Goal: Entertainment & Leisure: Consume media (video, audio)

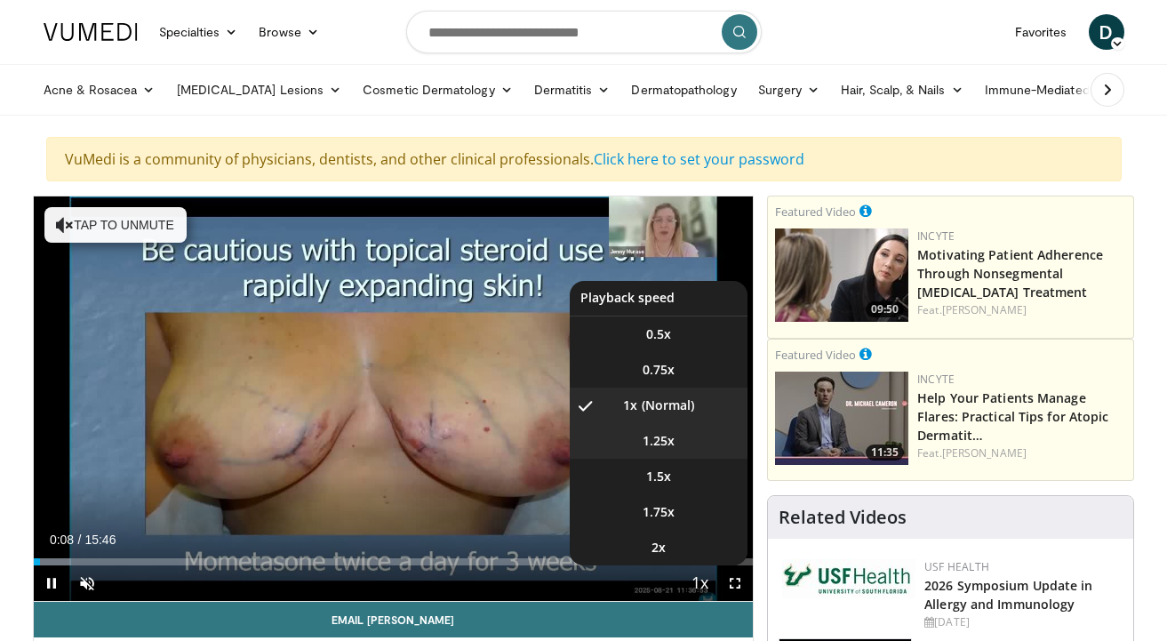
click at [683, 444] on li "1.25x" at bounding box center [659, 441] width 178 height 36
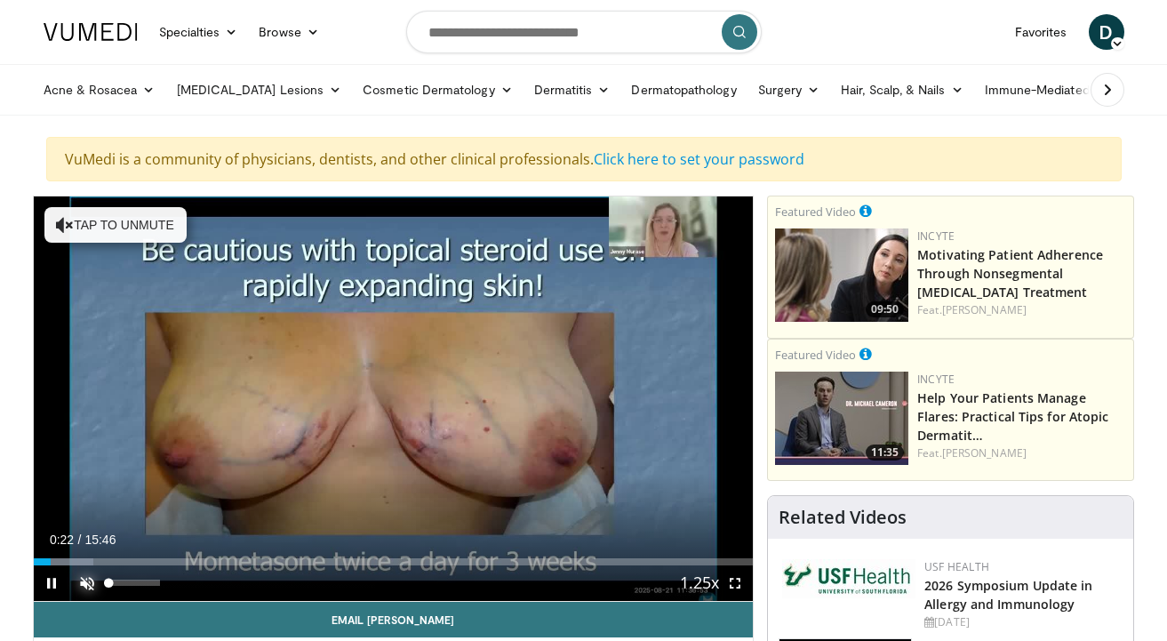
click at [82, 582] on span "Video Player" at bounding box center [87, 583] width 36 height 36
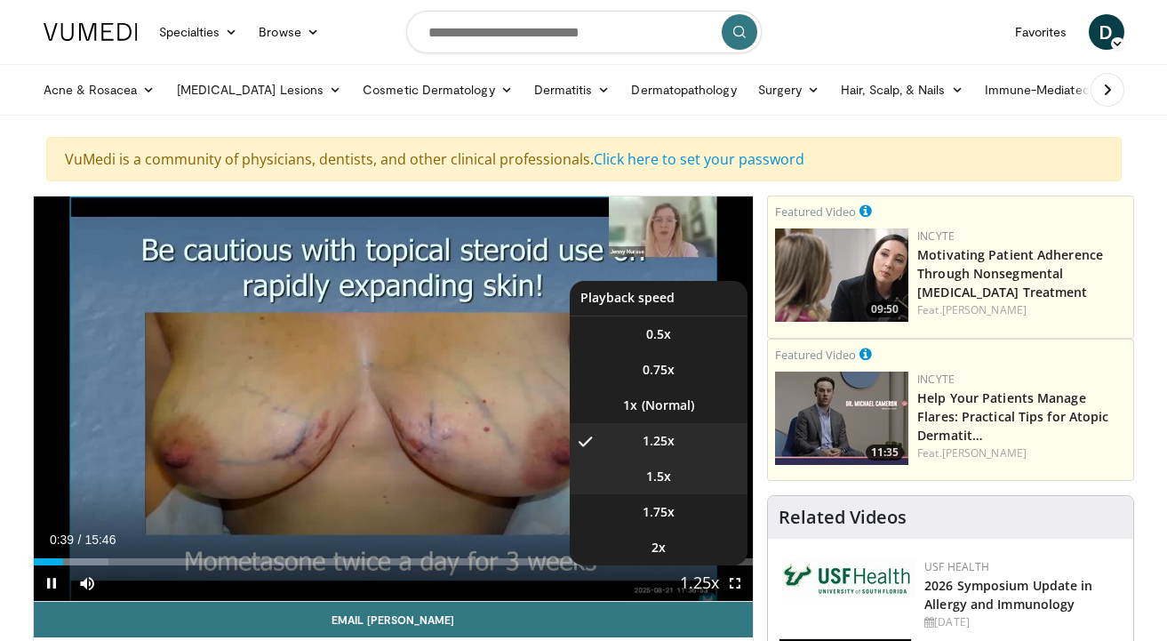
click at [705, 476] on li "1.5x" at bounding box center [659, 477] width 178 height 36
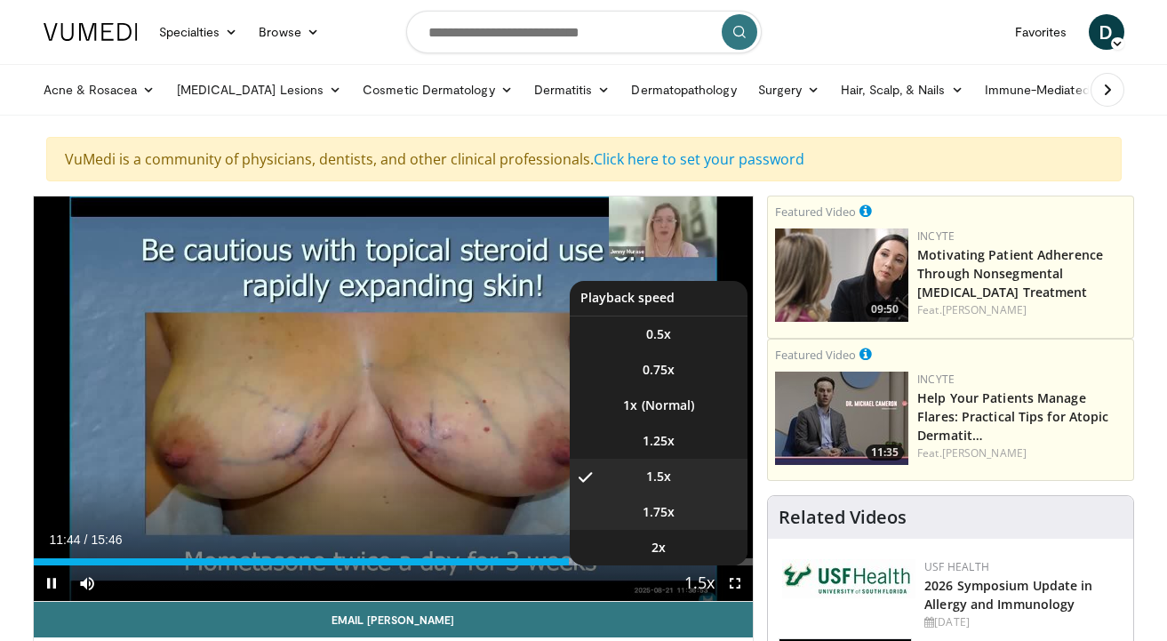
click at [659, 511] on span "1.75x" at bounding box center [658, 512] width 32 height 18
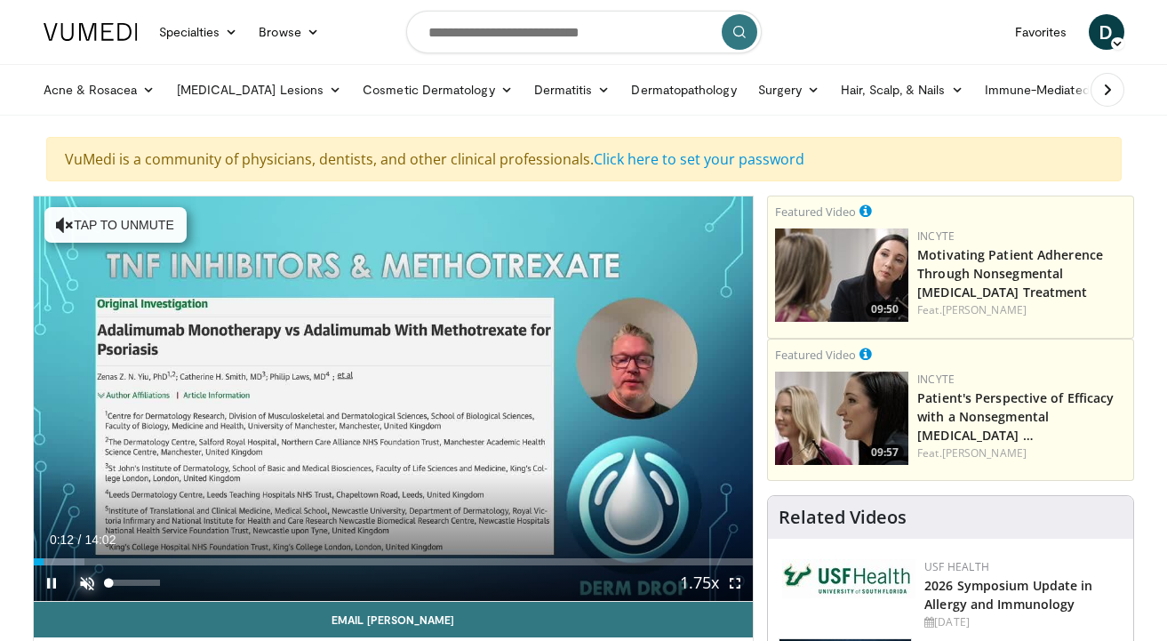
click at [84, 582] on span "Video Player" at bounding box center [87, 583] width 36 height 36
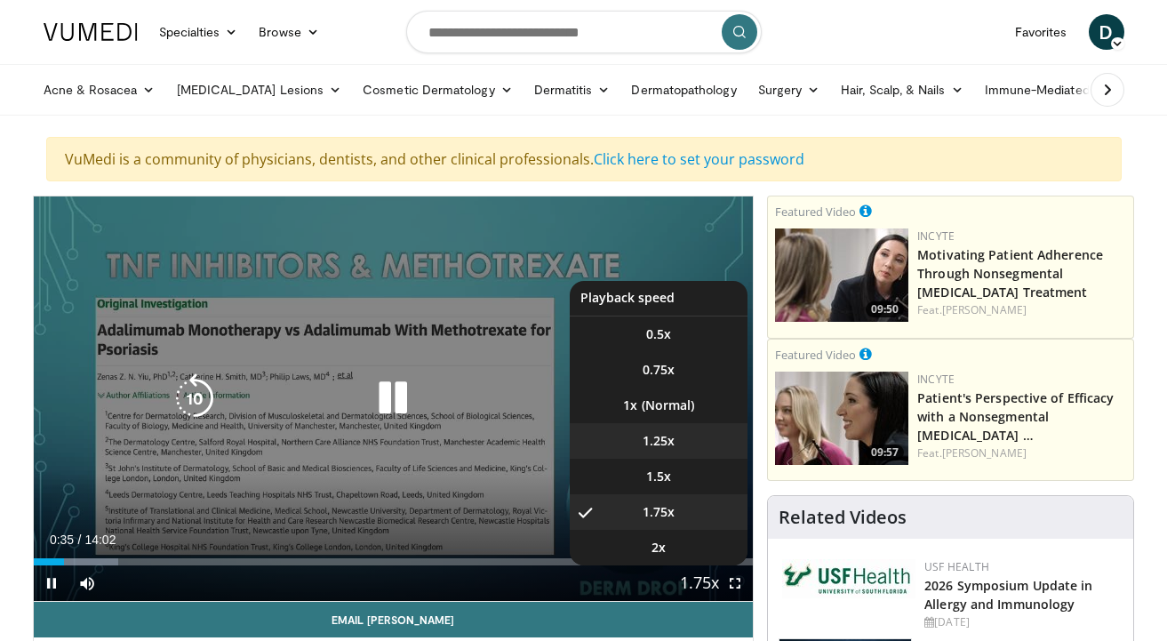
click at [674, 445] on video-js "**********" at bounding box center [394, 398] width 720 height 405
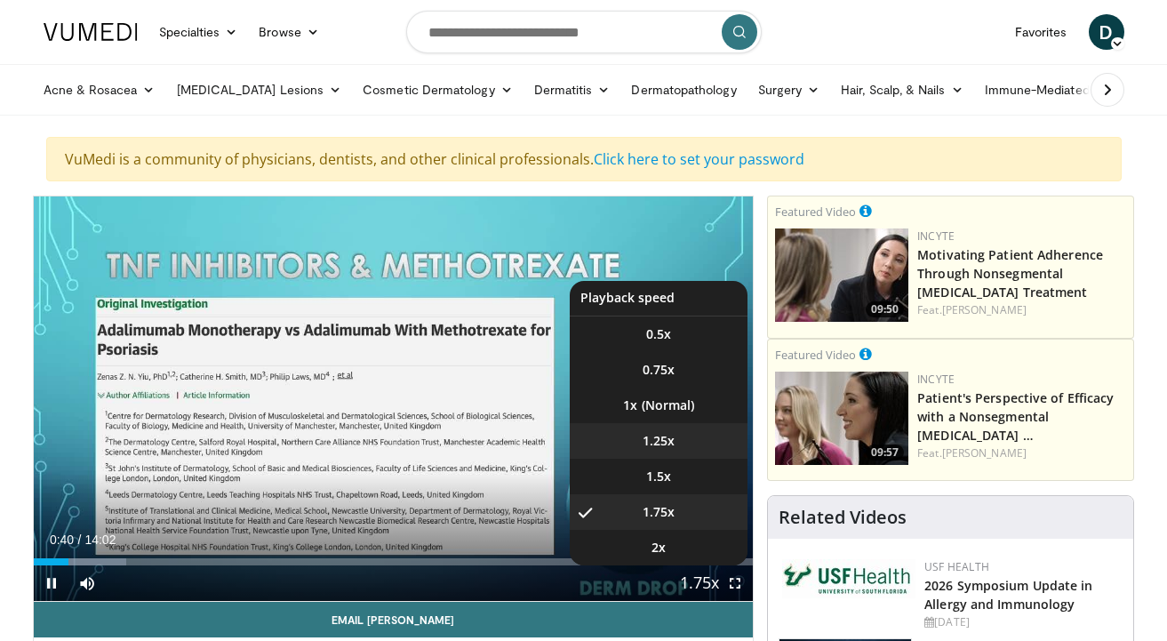
click at [672, 446] on span "1.25x" at bounding box center [658, 441] width 32 height 18
click at [711, 582] on span "Video Player" at bounding box center [699, 584] width 25 height 36
click at [655, 486] on li "1.5x" at bounding box center [659, 477] width 178 height 36
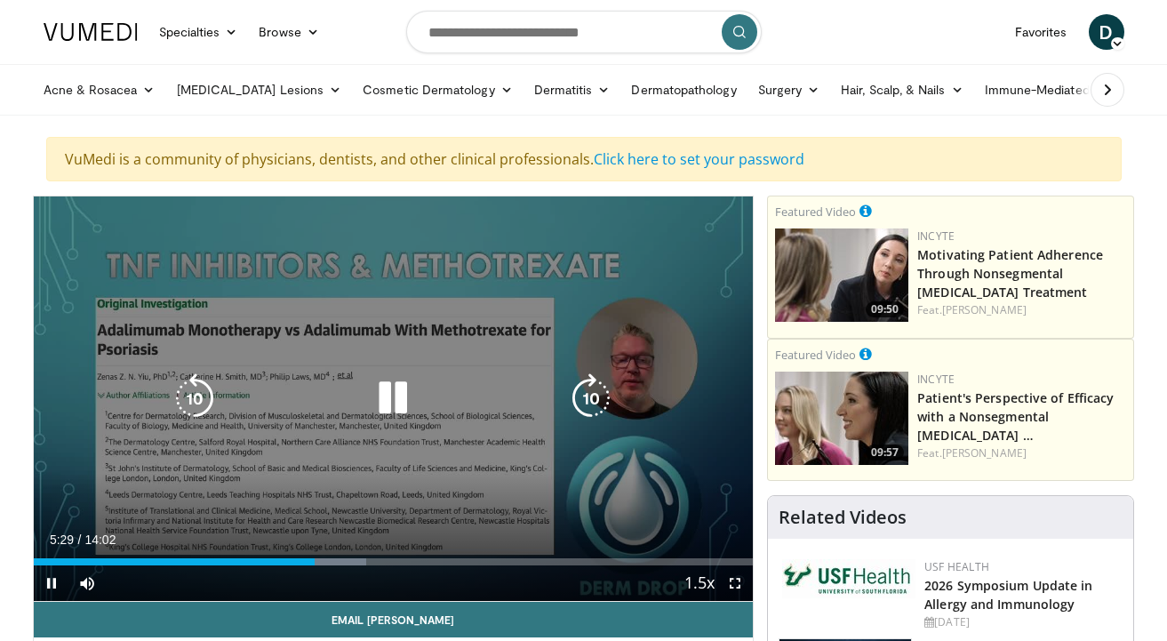
click at [398, 399] on icon "Video Player" at bounding box center [393, 398] width 50 height 50
click at [390, 395] on icon "Video Player" at bounding box center [393, 398] width 50 height 50
